Goal: Communication & Community: Share content

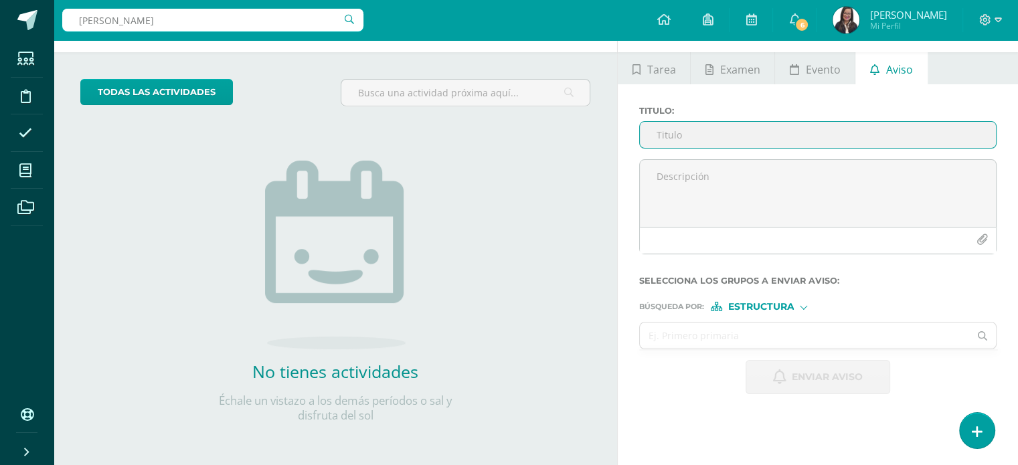
click at [747, 138] on input "Titulo :" at bounding box center [818, 135] width 356 height 26
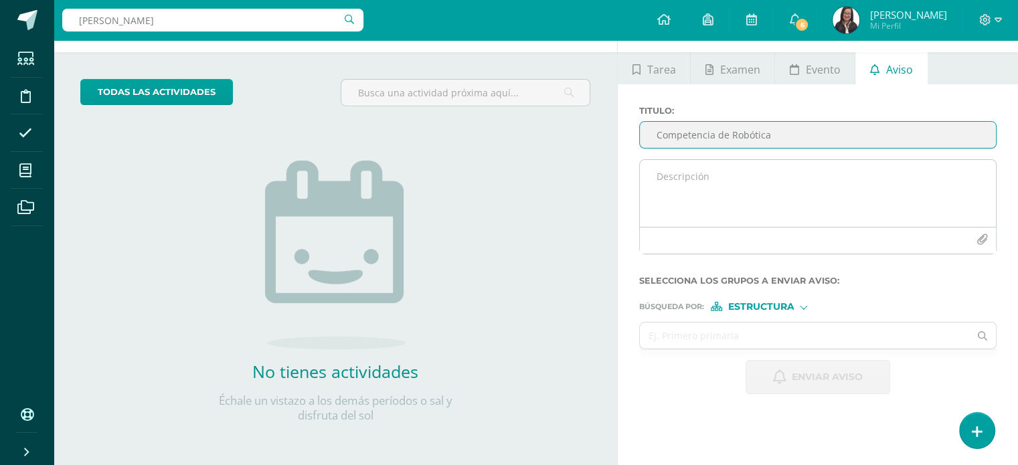
type input "Competencia de Robótica"
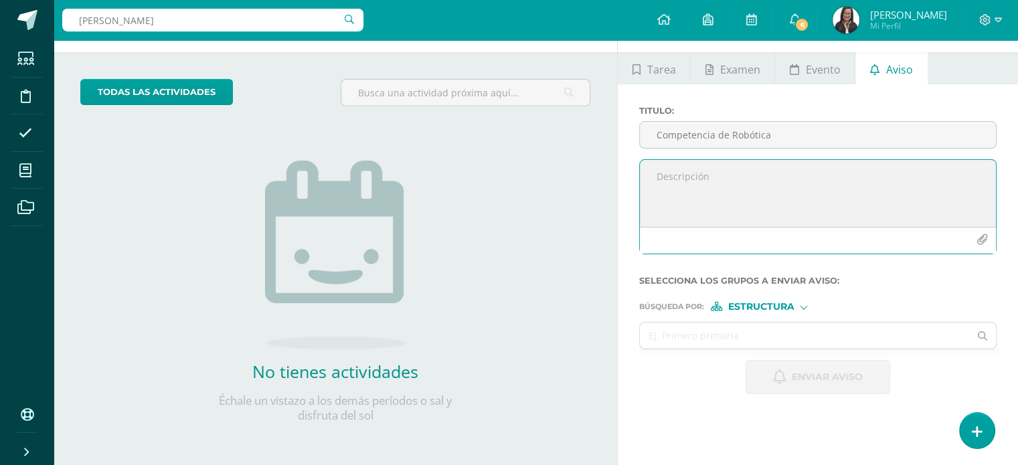
click at [719, 166] on textarea at bounding box center [818, 193] width 356 height 67
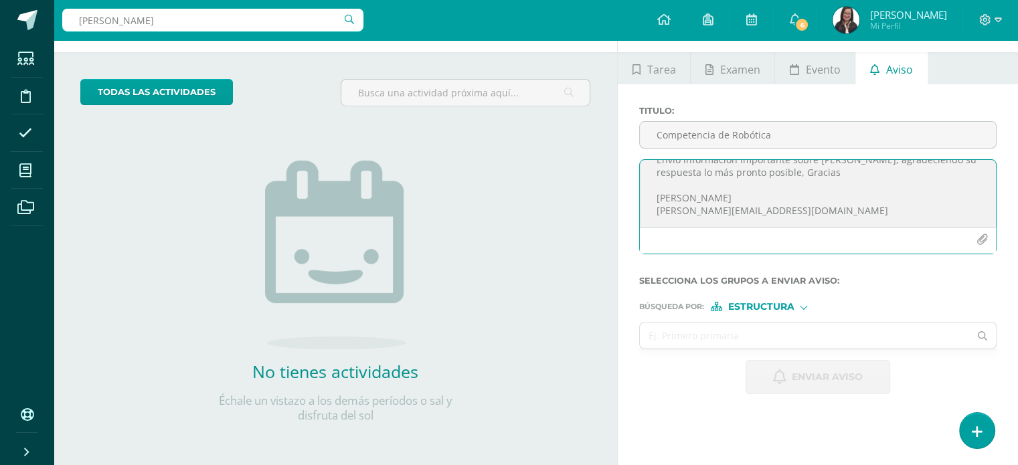
scroll to position [59, 0]
paste textarea
type textarea "Buena tarde señores Azurdia Envio información importante sobre Maria Paula, agr…"
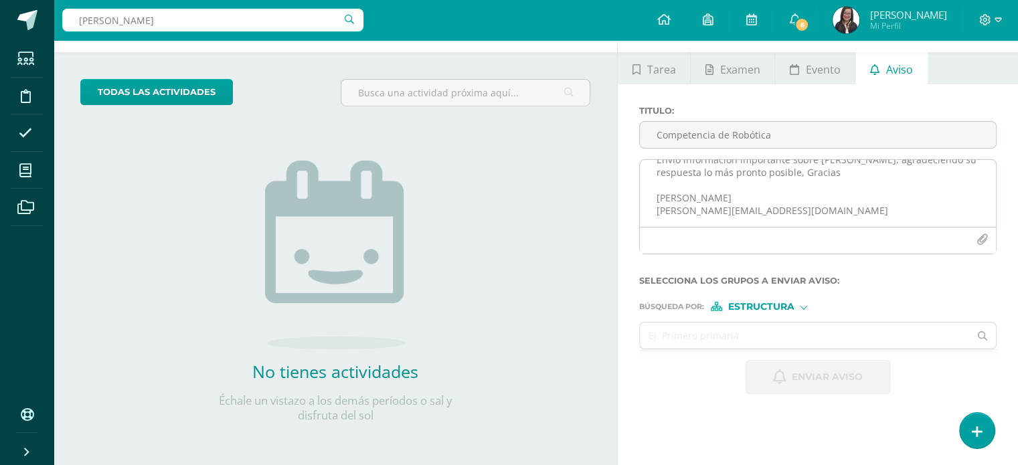
click at [701, 227] on div at bounding box center [818, 240] width 356 height 27
click at [719, 208] on textarea "Buena tarde señores Azurdia Envio información importante sobre Maria Paula, agr…" at bounding box center [818, 193] width 356 height 67
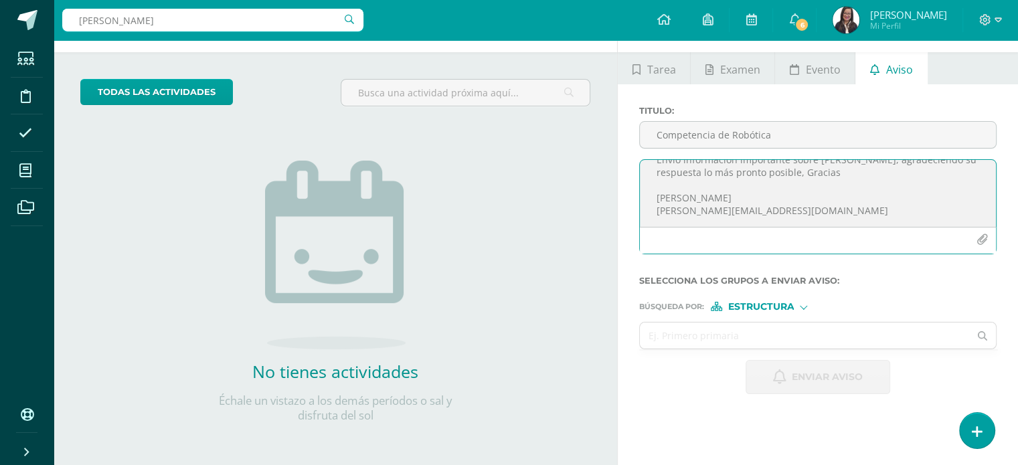
click at [988, 234] on button "button" at bounding box center [982, 240] width 26 height 26
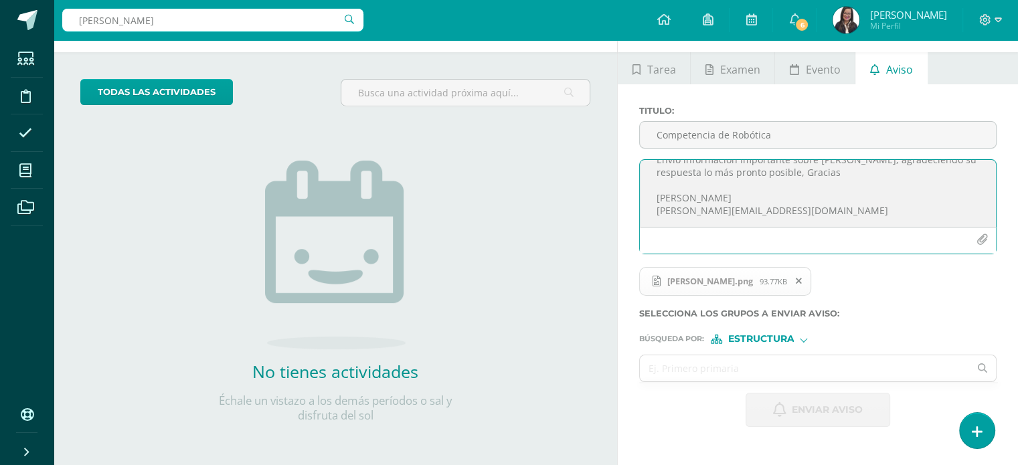
click at [678, 205] on textarea "Buena tarde señores Azurdia Envio información importante sobre Maria Paula, agr…" at bounding box center [818, 193] width 356 height 67
click at [763, 337] on span "Estructura" at bounding box center [760, 338] width 66 height 7
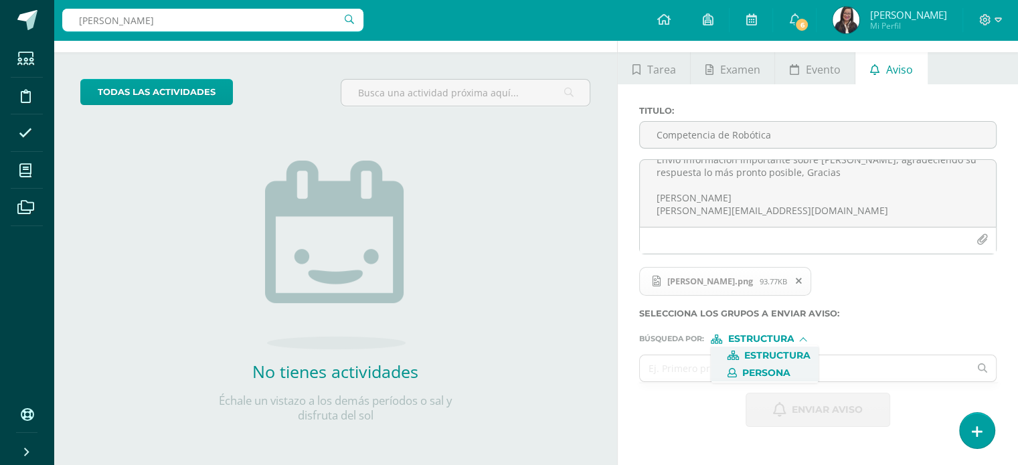
click at [765, 375] on span "Persona" at bounding box center [766, 372] width 48 height 7
click at [765, 368] on input "text" at bounding box center [804, 368] width 329 height 26
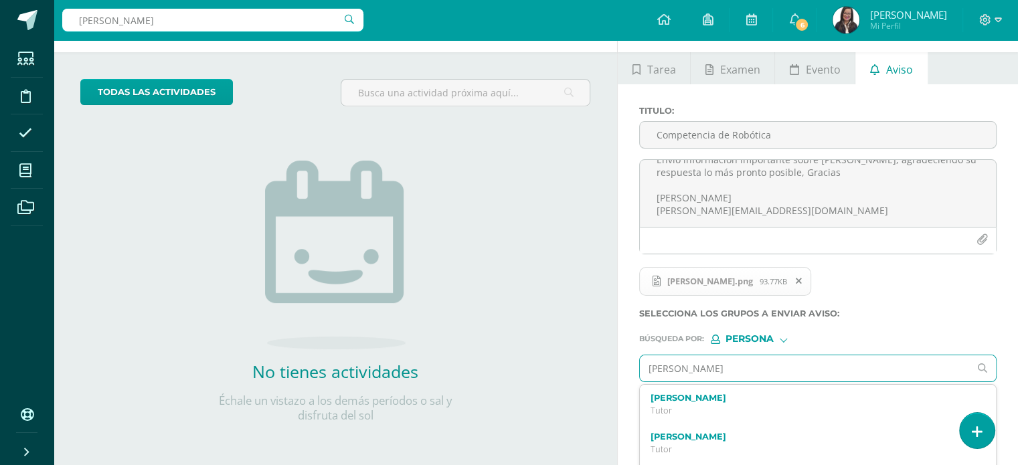
type input "maria paula azurdia"
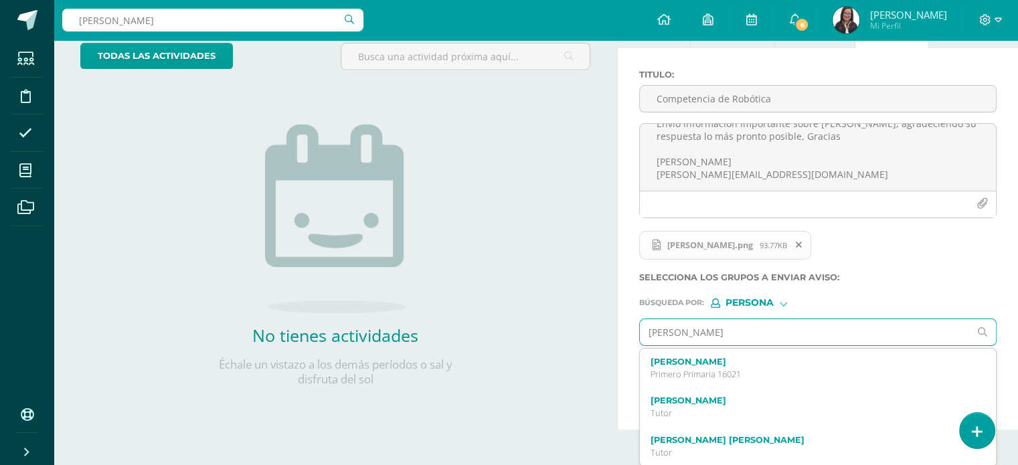
scroll to position [86, 0]
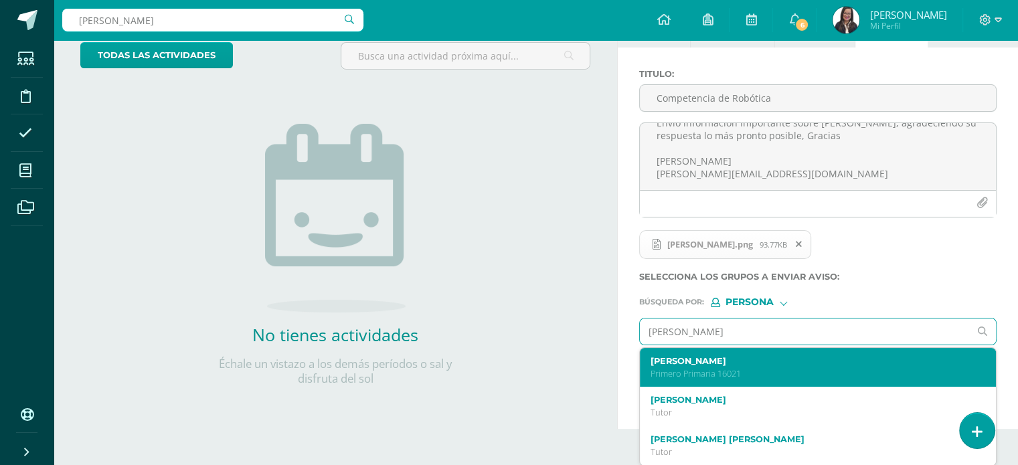
click at [802, 362] on label "María Paula Azurdia Méndez" at bounding box center [810, 361] width 320 height 10
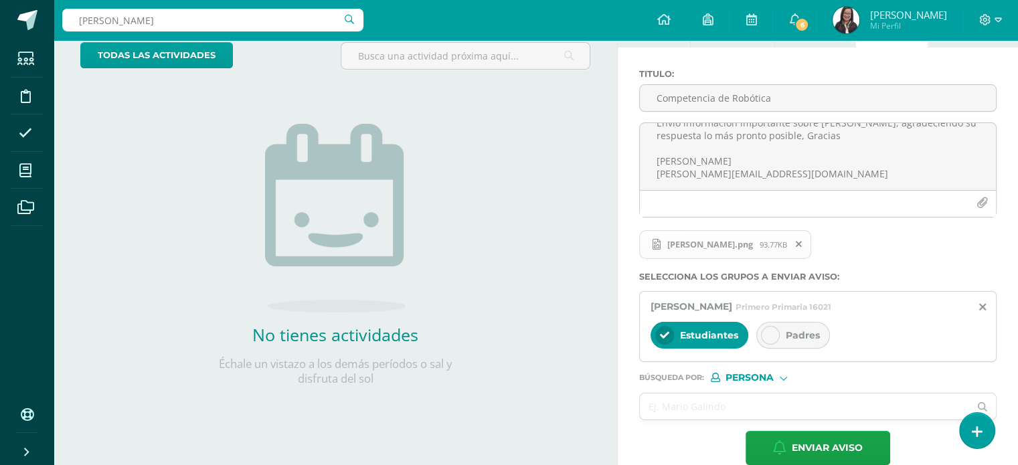
click at [768, 331] on icon at bounding box center [769, 335] width 9 height 9
click at [713, 403] on input "text" at bounding box center [804, 406] width 329 height 26
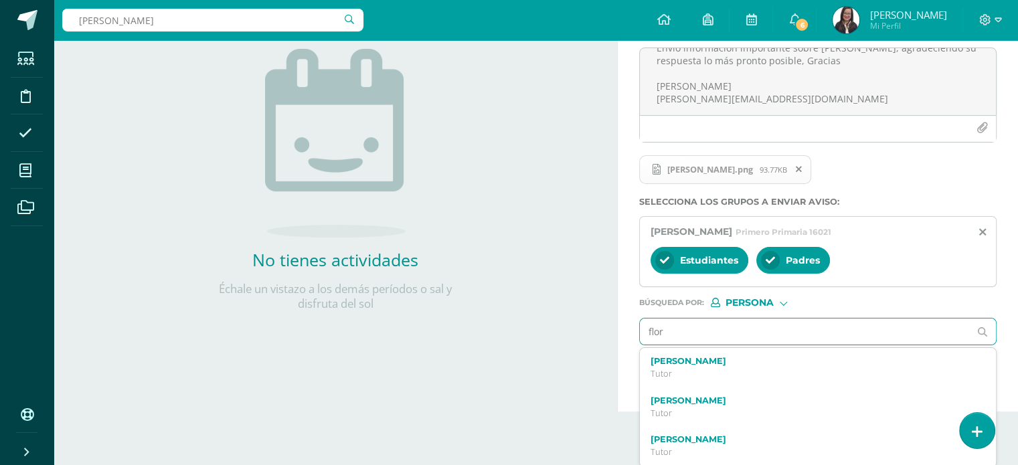
scroll to position [162, 0]
type input "flor de maría"
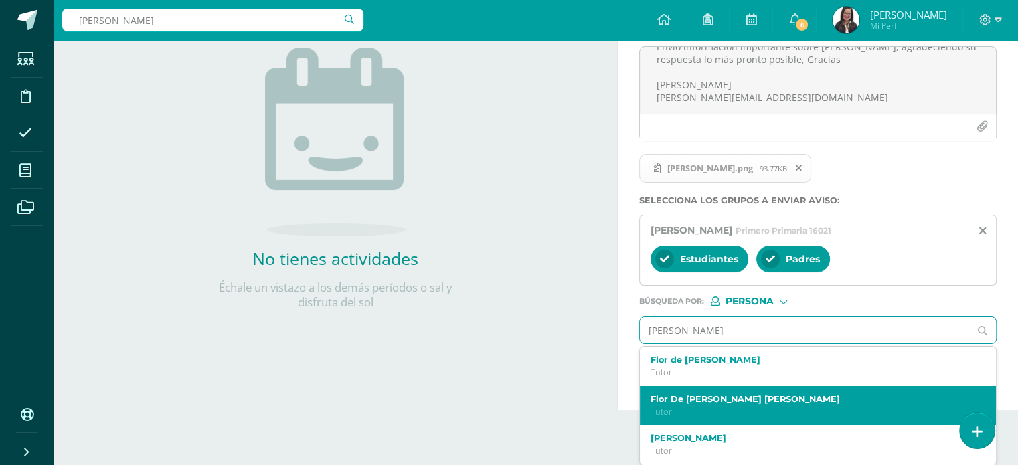
scroll to position [119, 0]
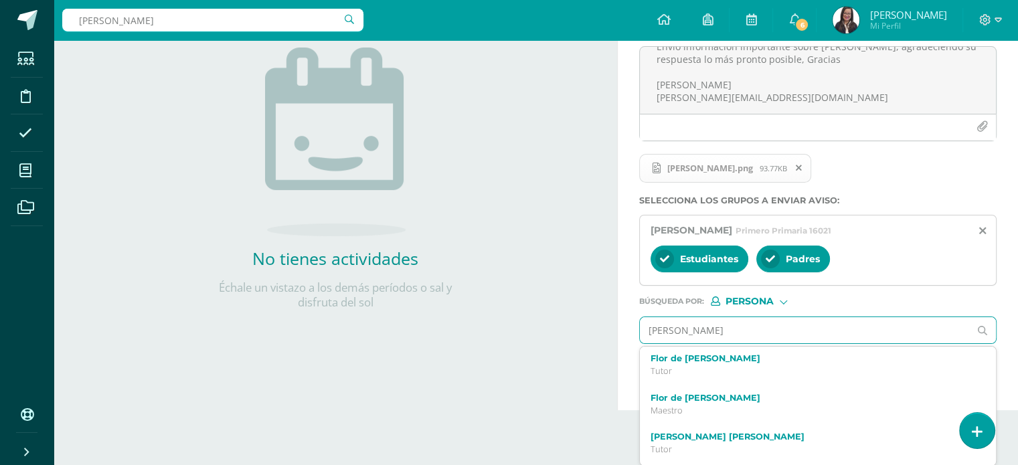
click at [763, 401] on div "Flor de Maria De Leon Maestro" at bounding box center [810, 404] width 320 height 23
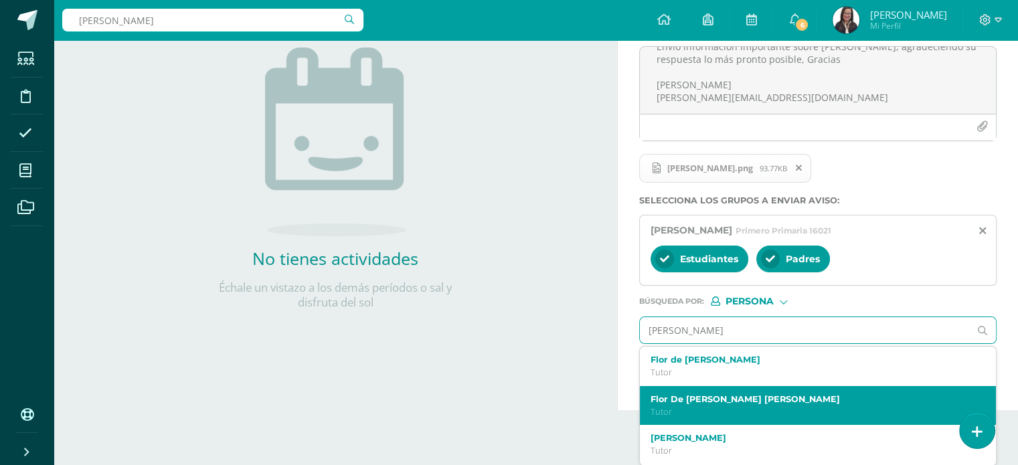
scroll to position [146, 0]
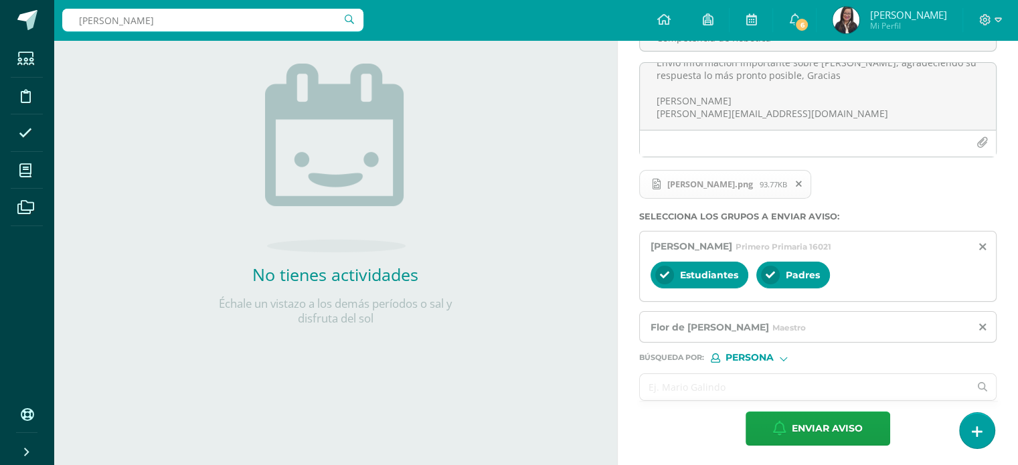
click at [747, 380] on input "text" at bounding box center [804, 387] width 329 height 26
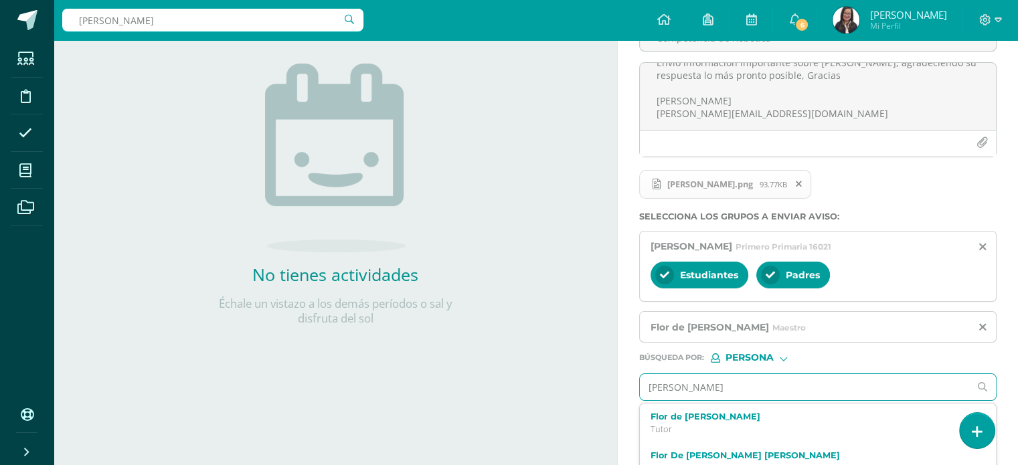
type input "lour"
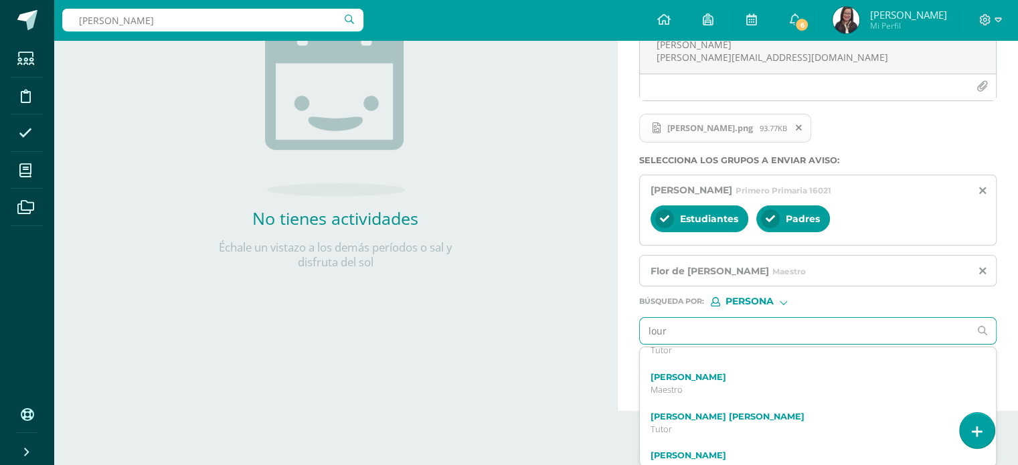
scroll to position [0, 0]
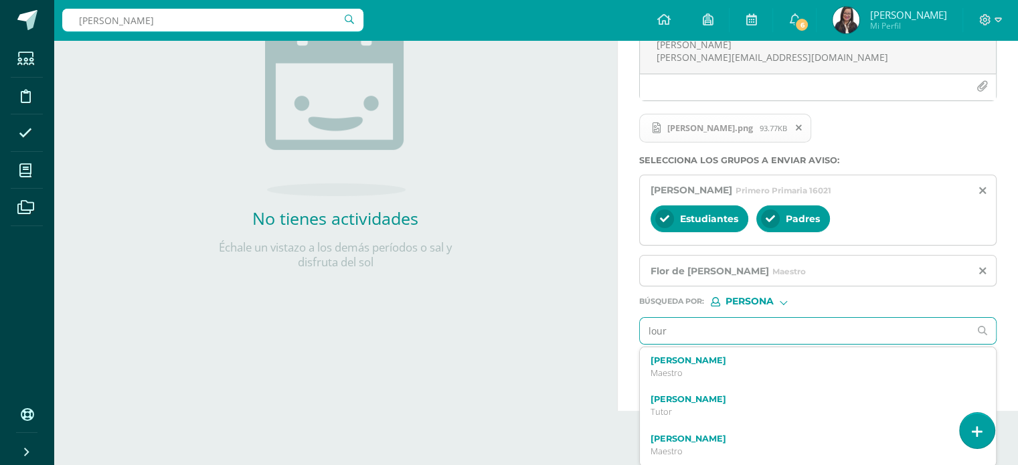
click at [817, 436] on label "Lourdes Andrea Reyes Hernández" at bounding box center [810, 439] width 320 height 10
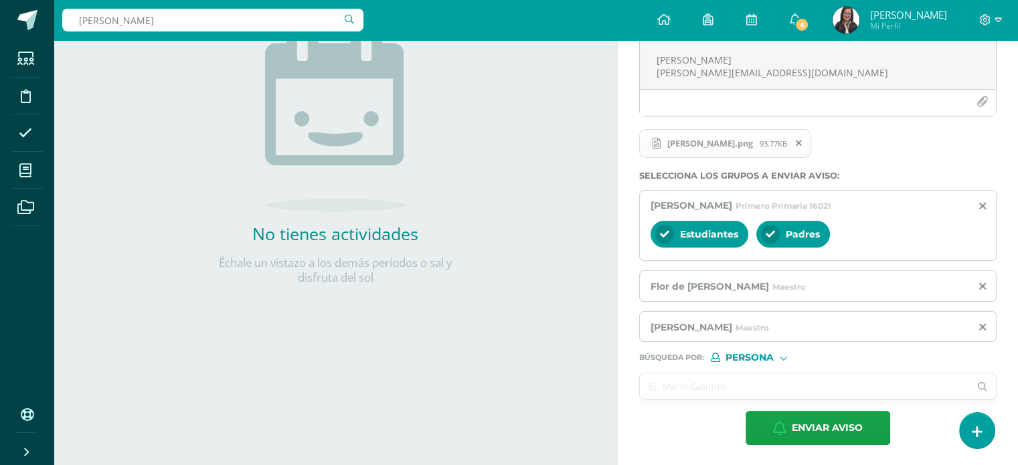
click at [764, 387] on input "text" at bounding box center [804, 386] width 329 height 26
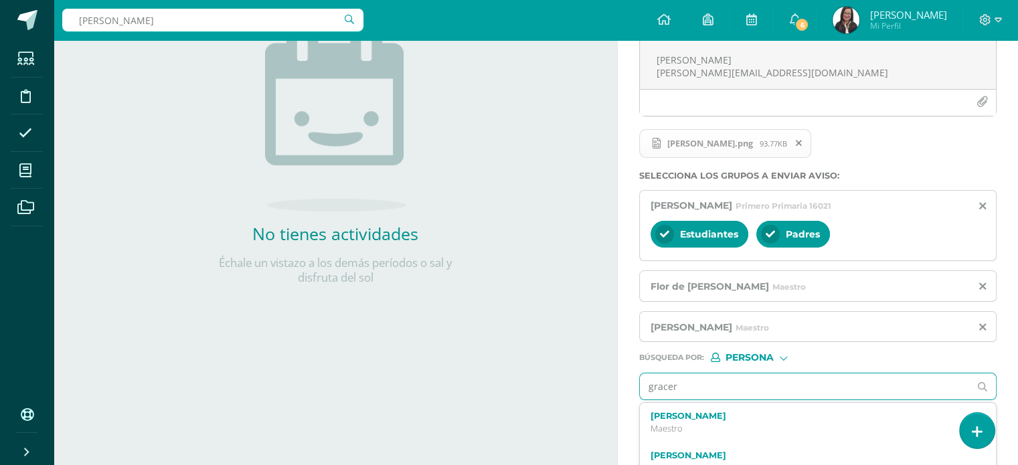
type input "grace"
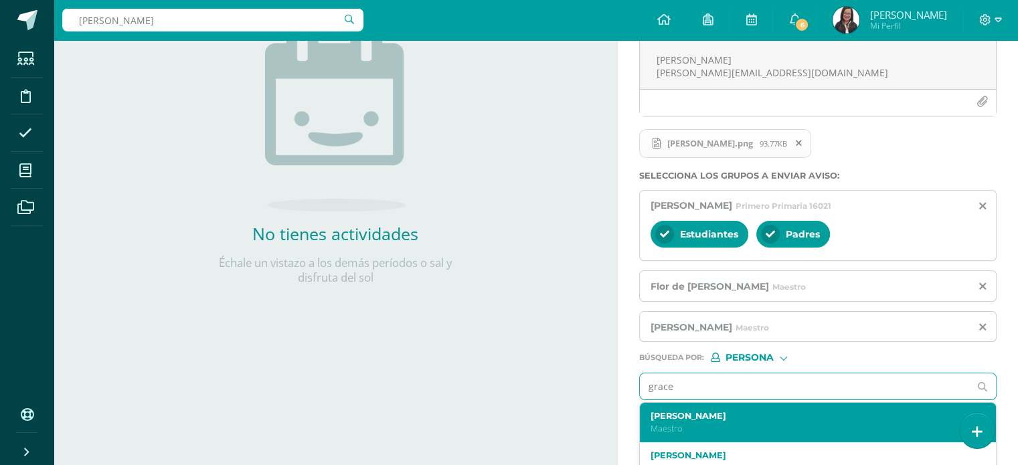
click at [748, 411] on label "Grace Alejandra Reyes Posadas" at bounding box center [810, 416] width 320 height 10
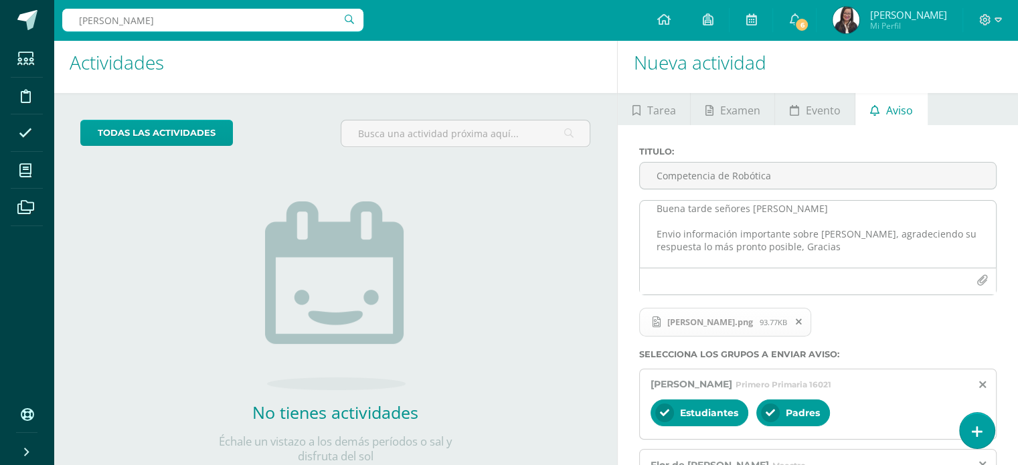
scroll to position [0, 0]
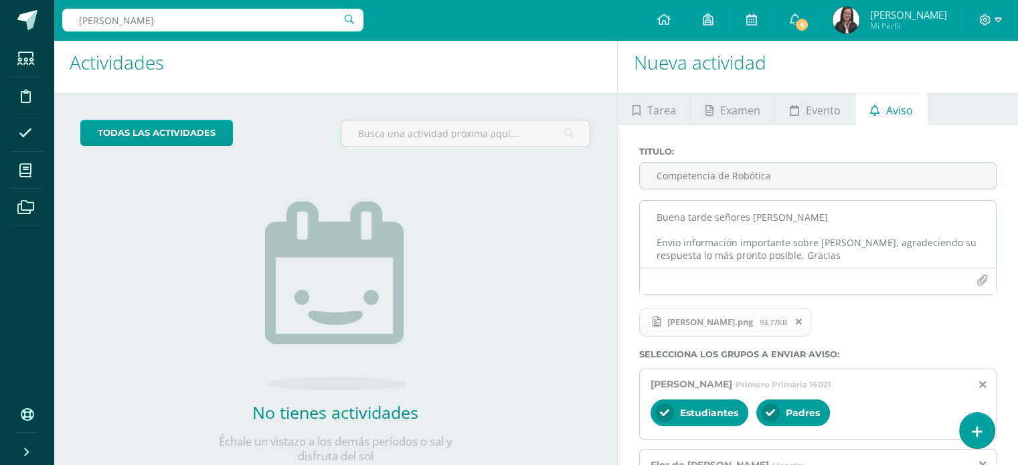
click at [797, 258] on textarea "Buena tarde señores Azurdia Envio información importante sobre Maria Paula, agr…" at bounding box center [818, 234] width 356 height 67
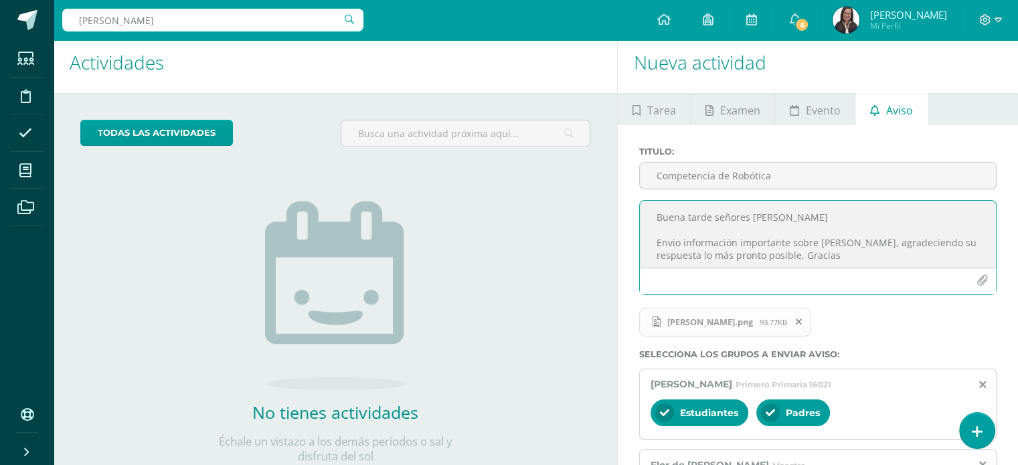
click at [800, 260] on textarea "Buena tarde señores Azurdia Envio información importante sobre Maria Paula, agr…" at bounding box center [818, 234] width 356 height 67
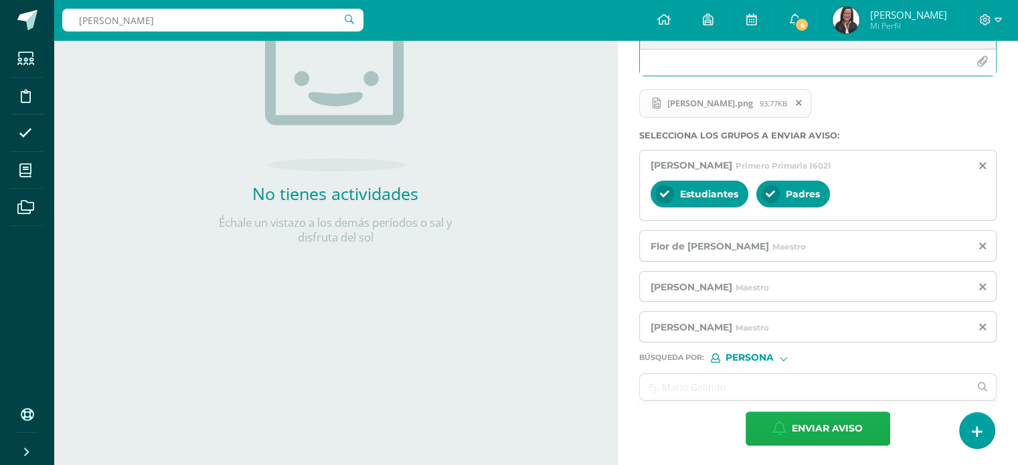
type textarea "Buena tarde señores Azurdia Envio información importante sobre Maria Paula, agr…"
click at [822, 433] on span "Enviar aviso" at bounding box center [826, 428] width 71 height 33
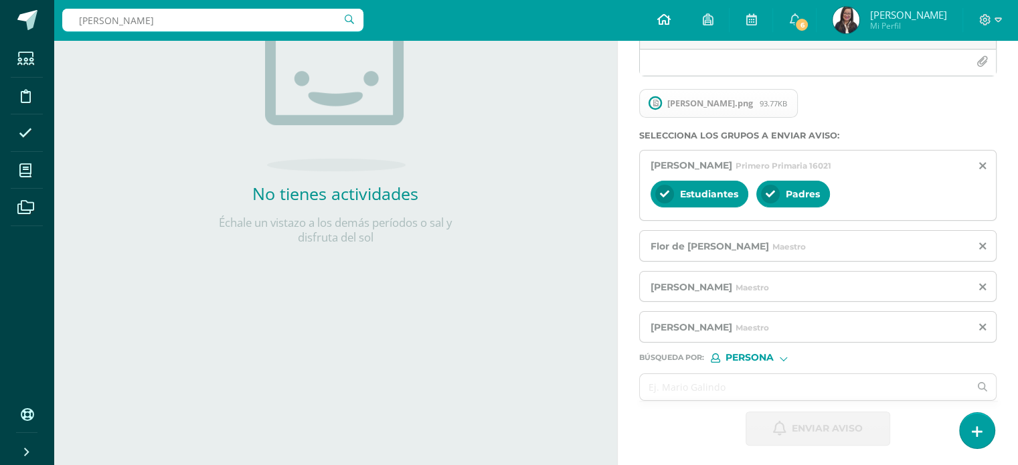
scroll to position [49, 0]
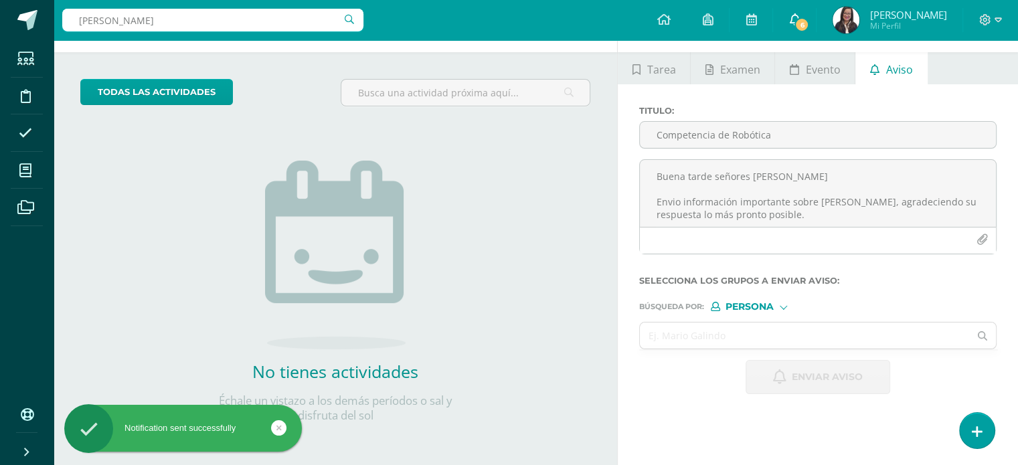
click at [802, 18] on span "6" at bounding box center [801, 24] width 15 height 15
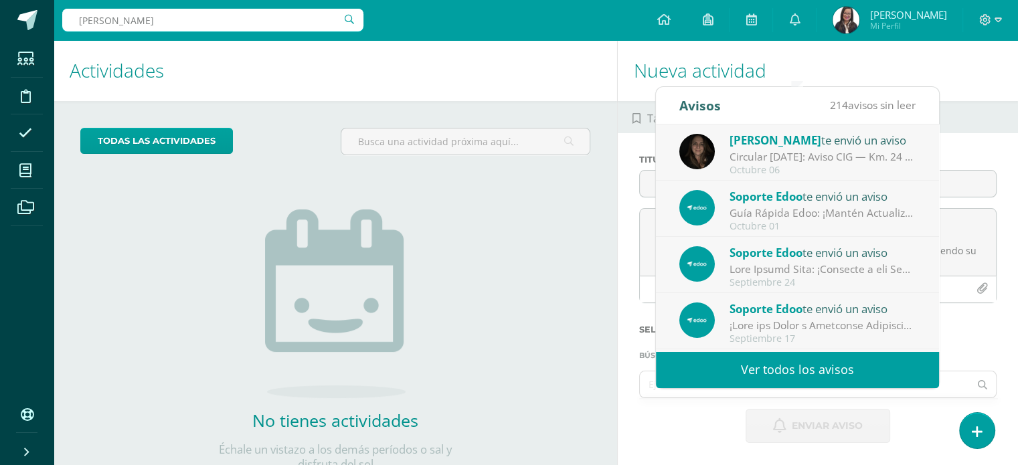
scroll to position [0, 0]
